Goal: Information Seeking & Learning: Check status

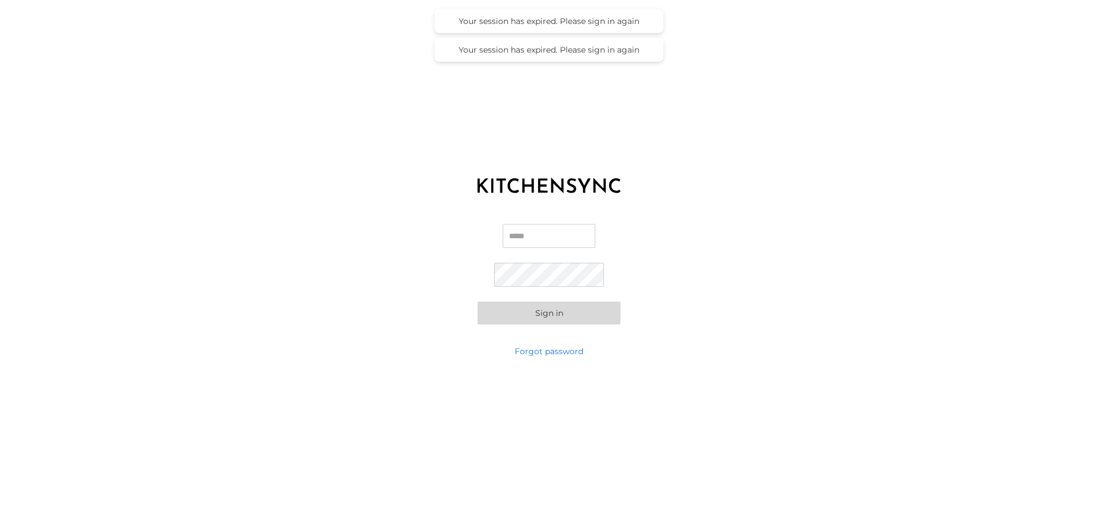
type input "**********"
click at [536, 311] on button "Sign in" at bounding box center [548, 313] width 143 height 23
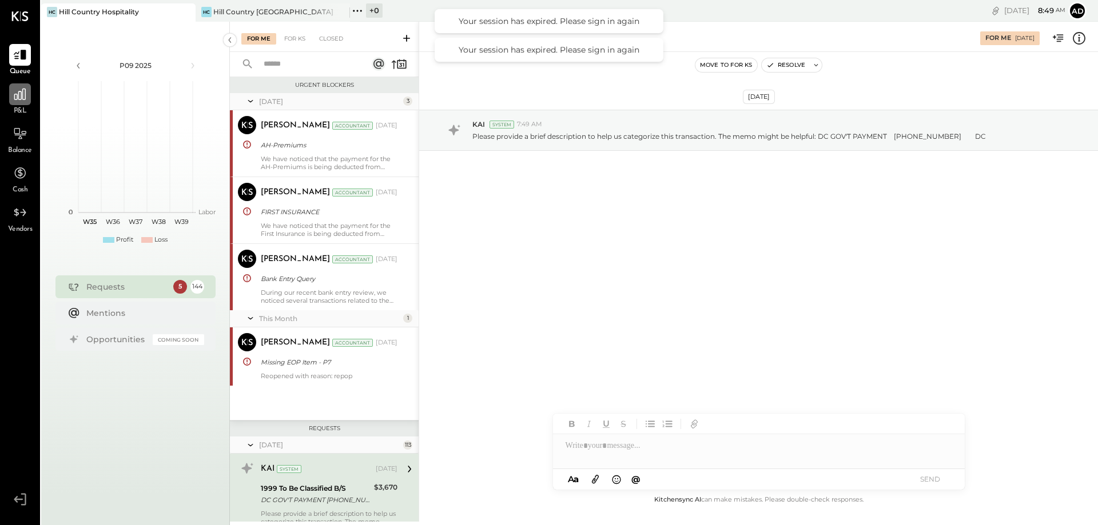
click at [16, 99] on icon at bounding box center [20, 94] width 15 height 15
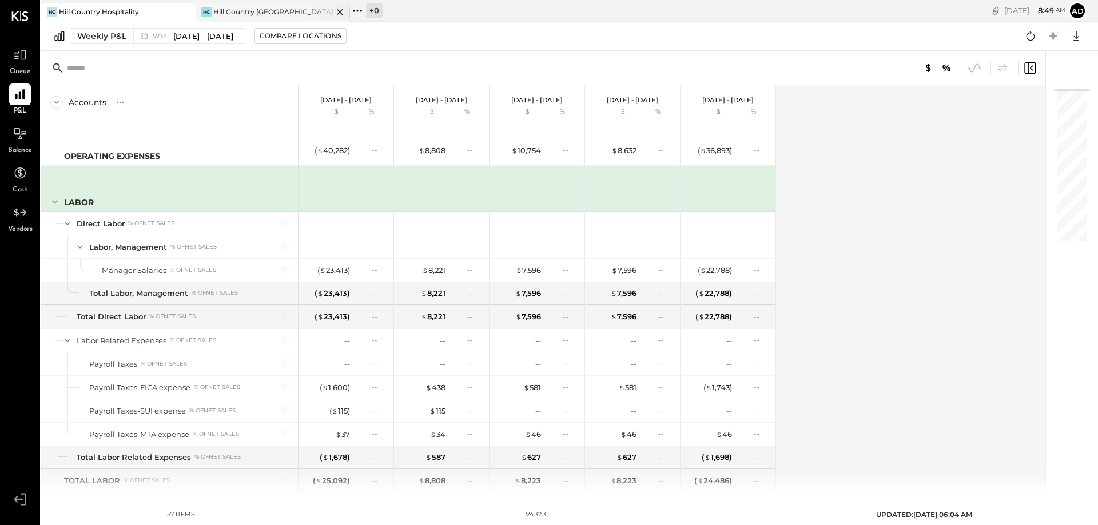
click at [235, 9] on div "Hill Country [GEOGRAPHIC_DATA]" at bounding box center [272, 12] width 119 height 10
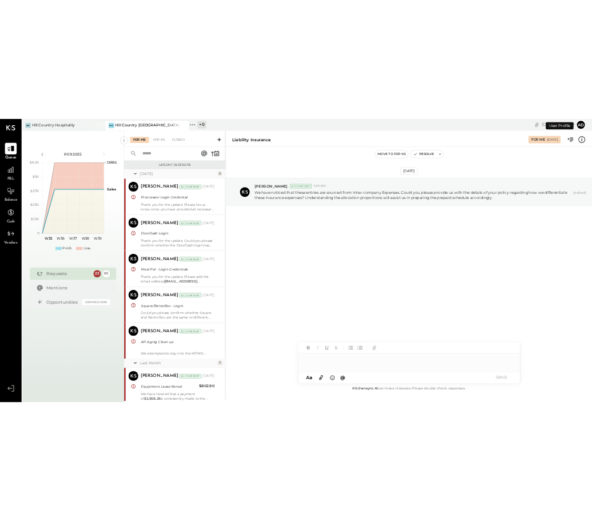
scroll to position [1684, 0]
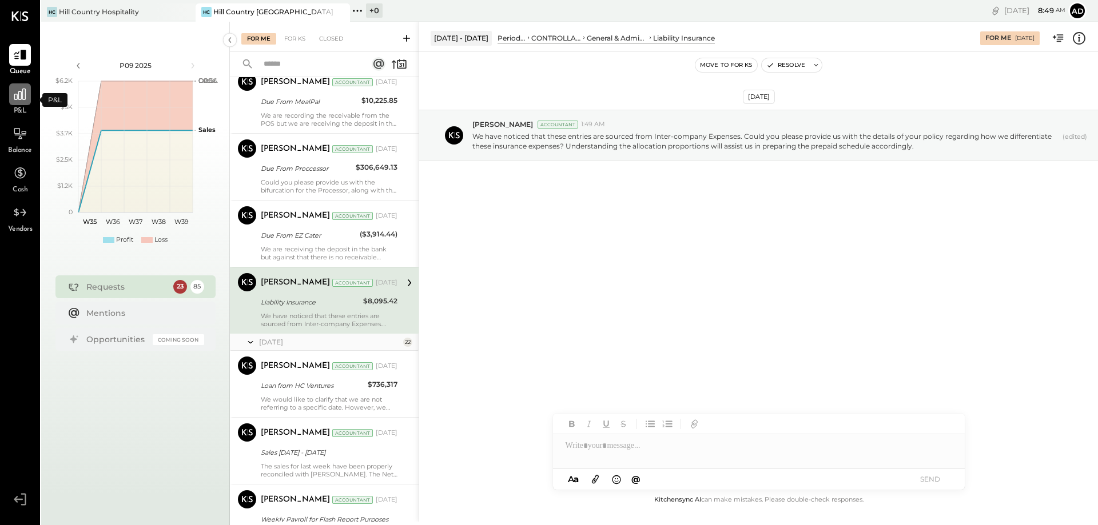
click at [19, 93] on icon at bounding box center [19, 94] width 11 height 11
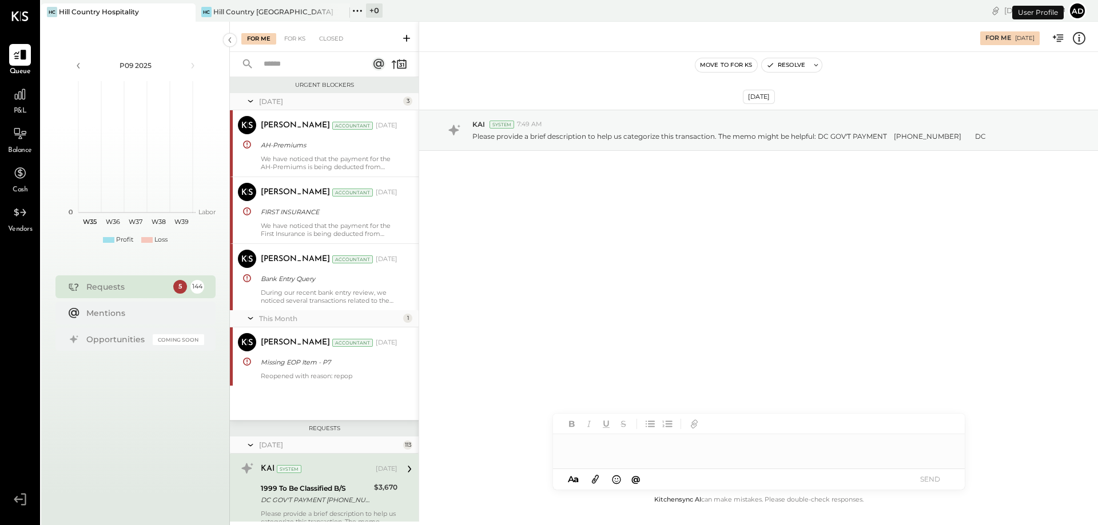
scroll to position [192, 0]
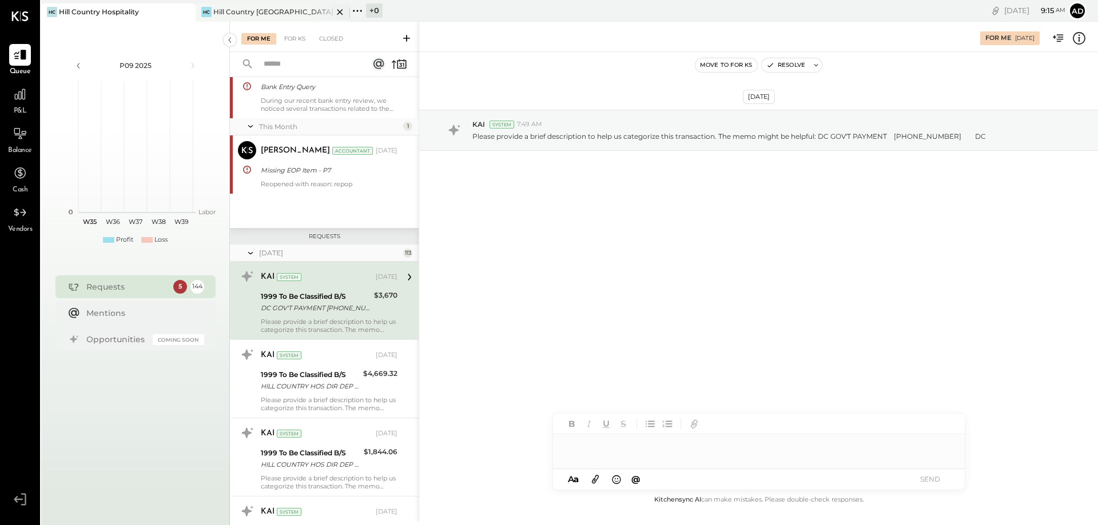
click at [237, 10] on div "Hill Country [GEOGRAPHIC_DATA]" at bounding box center [272, 12] width 119 height 10
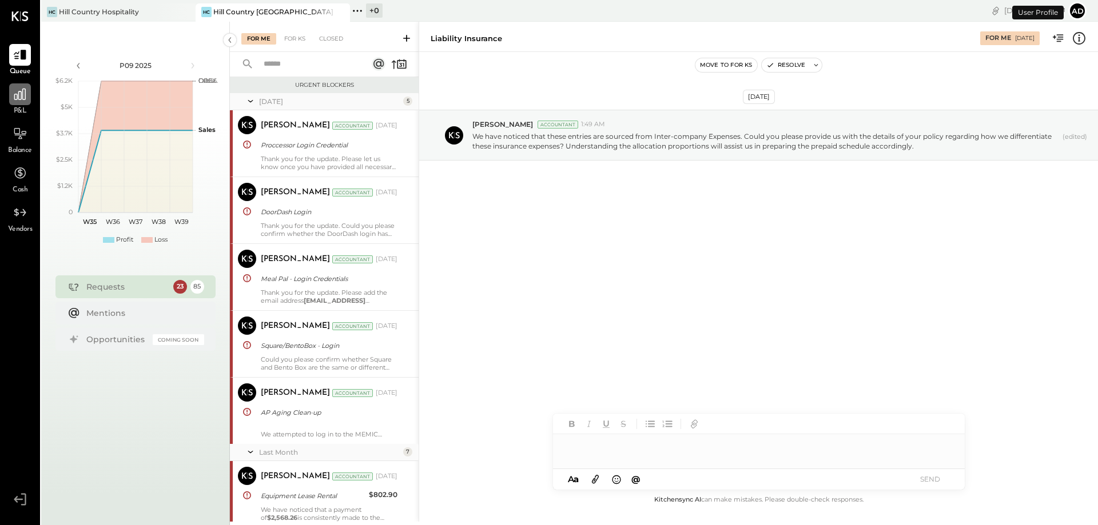
scroll to position [1684, 0]
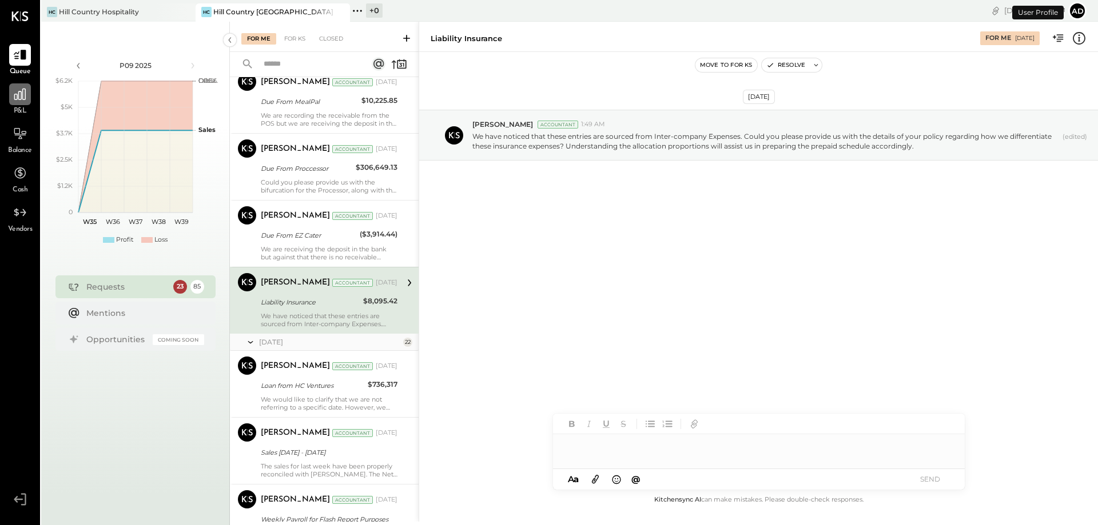
click at [19, 93] on icon at bounding box center [20, 94] width 15 height 15
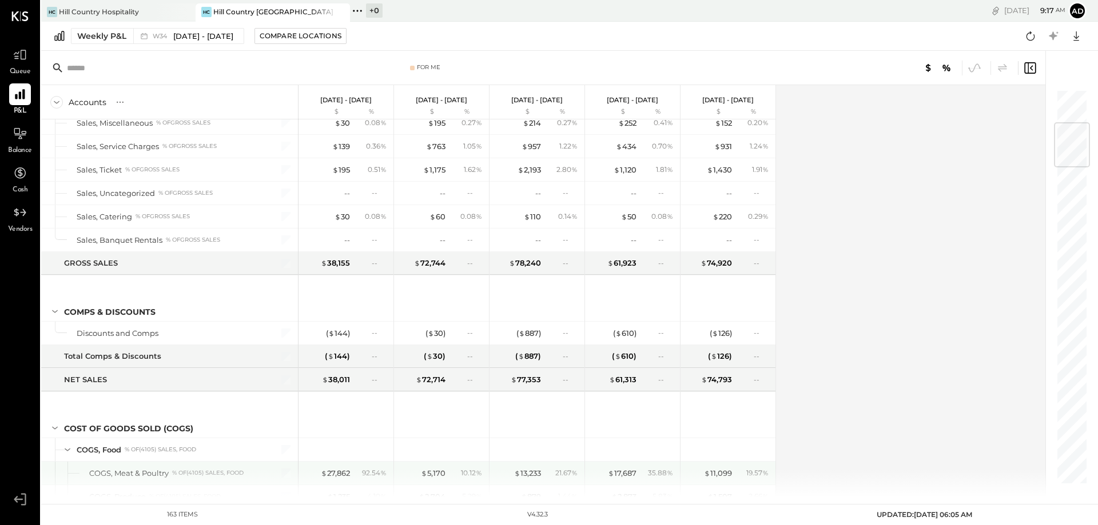
scroll to position [343, 0]
